Goal: Task Accomplishment & Management: Manage account settings

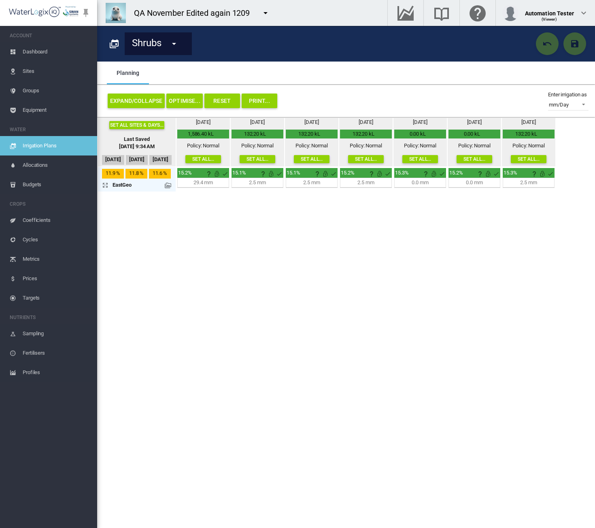
click at [448, 407] on section "Shrubs Shrubs" at bounding box center [346, 277] width 498 height 502
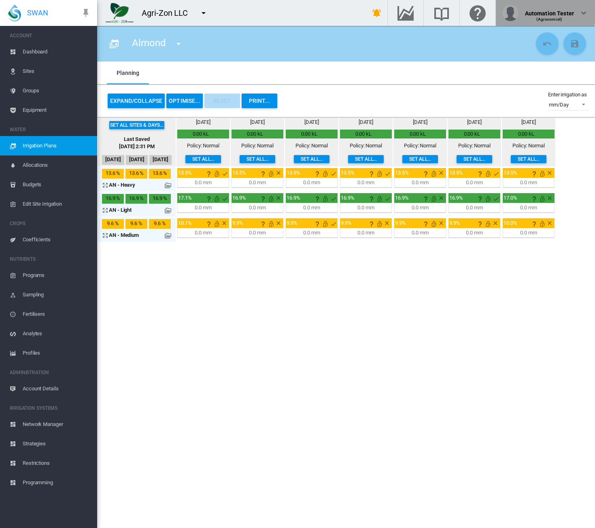
click at [535, 9] on div "Automation Tester" at bounding box center [549, 10] width 49 height 8
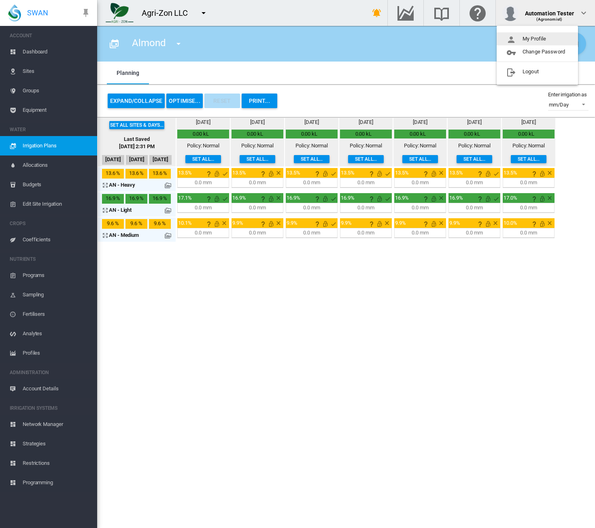
click at [537, 36] on button "My Profile" at bounding box center [536, 38] width 81 height 13
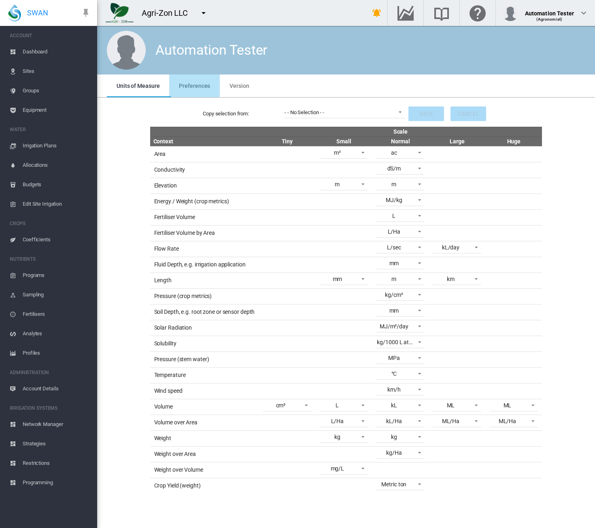
click at [185, 85] on span "Preferences" at bounding box center [194, 86] width 31 height 6
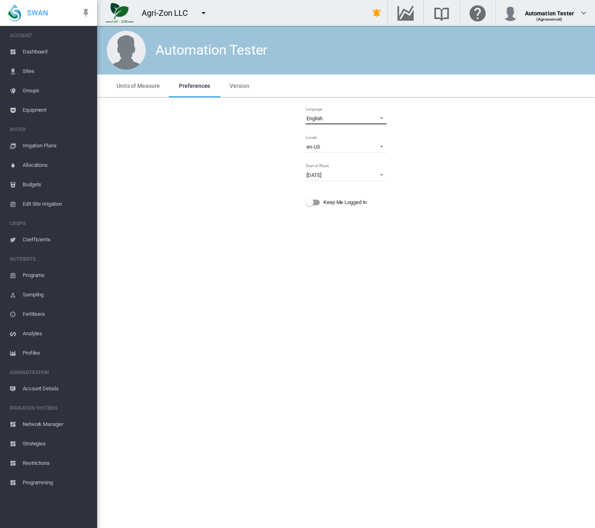
click at [331, 116] on span "English" at bounding box center [339, 118] width 66 height 7
click at [337, 137] on md-option "Español" at bounding box center [347, 137] width 94 height 19
click at [56, 369] on span "Gestor de red" at bounding box center [57, 423] width 68 height 19
